Goal: Find specific page/section: Find specific page/section

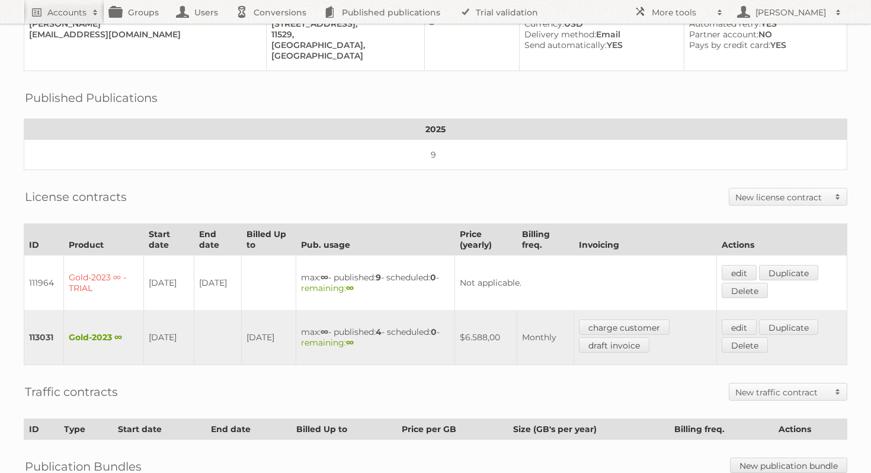
scroll to position [273, 0]
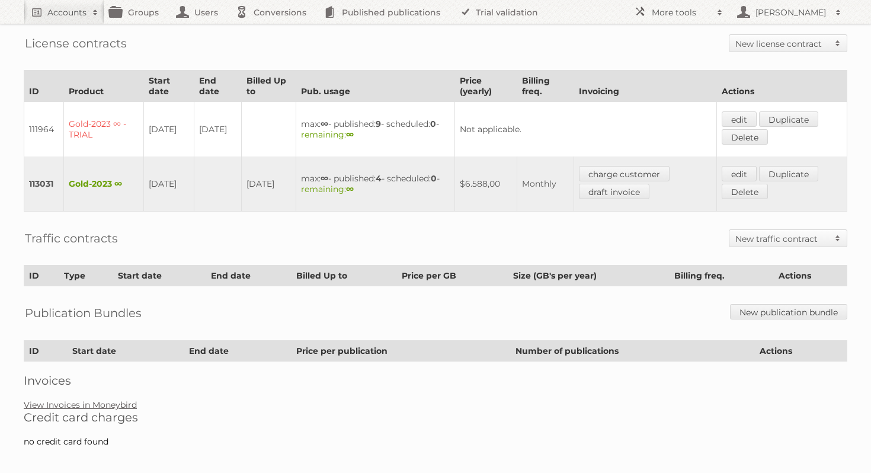
click at [106, 400] on link "View Invoices in Moneybird" at bounding box center [80, 405] width 113 height 11
click at [95, 400] on link "View Invoices in Moneybird" at bounding box center [80, 405] width 113 height 11
